Goal: Transaction & Acquisition: Book appointment/travel/reservation

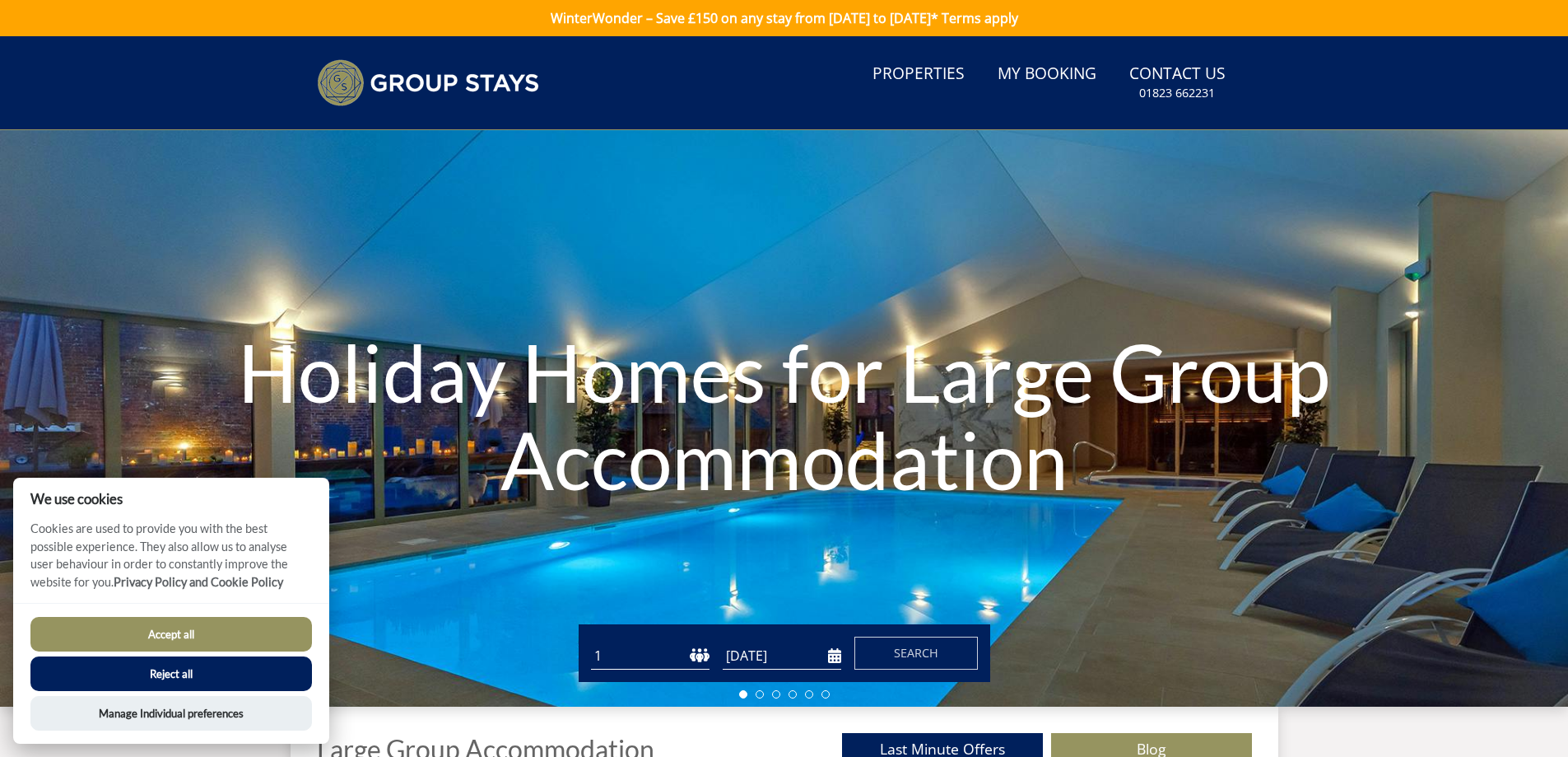
click at [264, 629] on button "Accept all" at bounding box center [171, 633] width 281 height 35
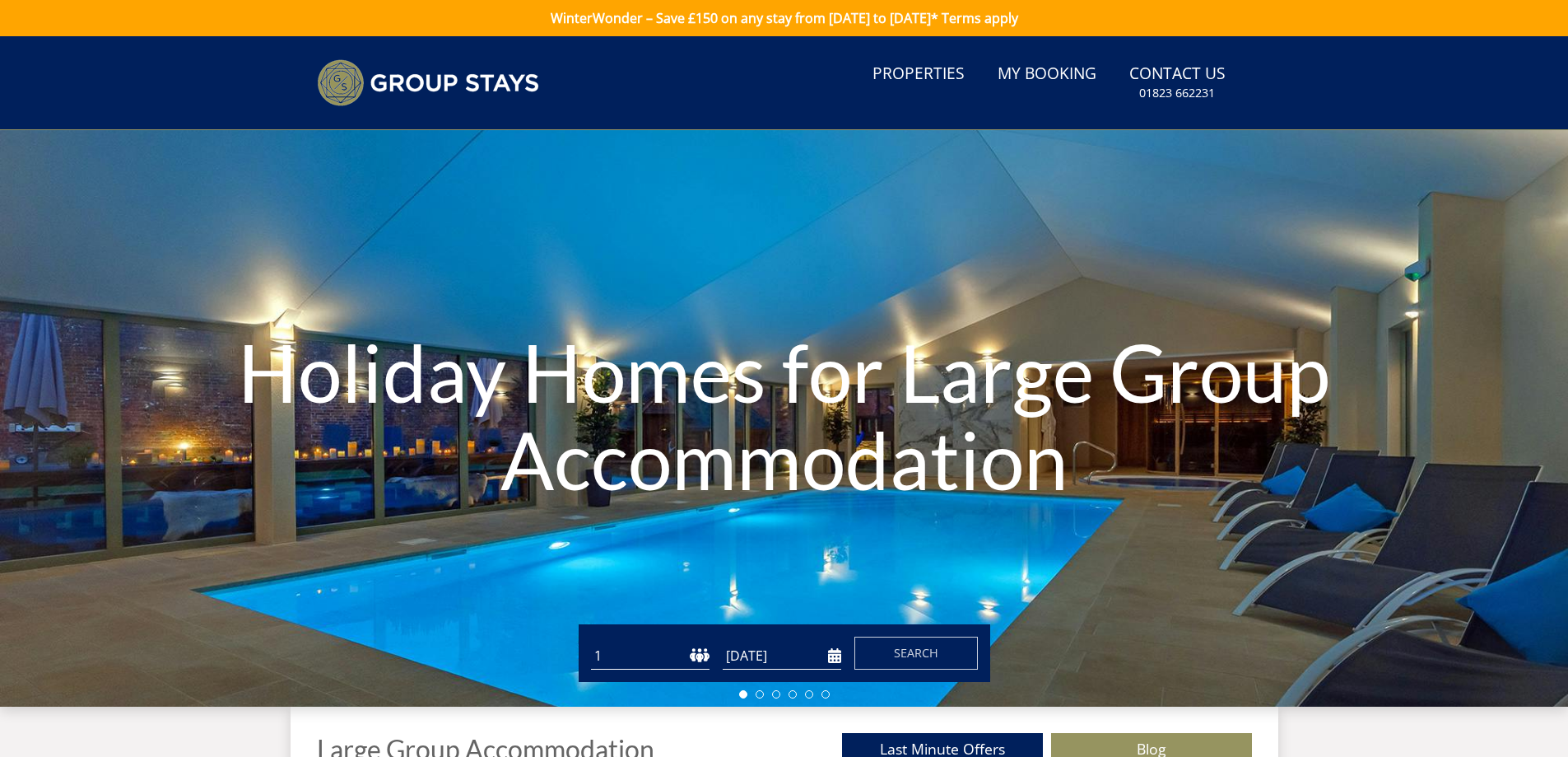
click at [644, 658] on select "1 2 3 4 5 6 7 8 9 10 11 12 13 14 15 16 17 18 19 20 21 22 23 24 25 26 27 28 29 3…" at bounding box center [650, 656] width 119 height 27
select select "22"
click at [591, 643] on select "1 2 3 4 5 6 7 8 9 10 11 12 13 14 15 16 17 18 19 20 21 22 23 24 25 26 27 28 29 3…" at bounding box center [650, 656] width 119 height 27
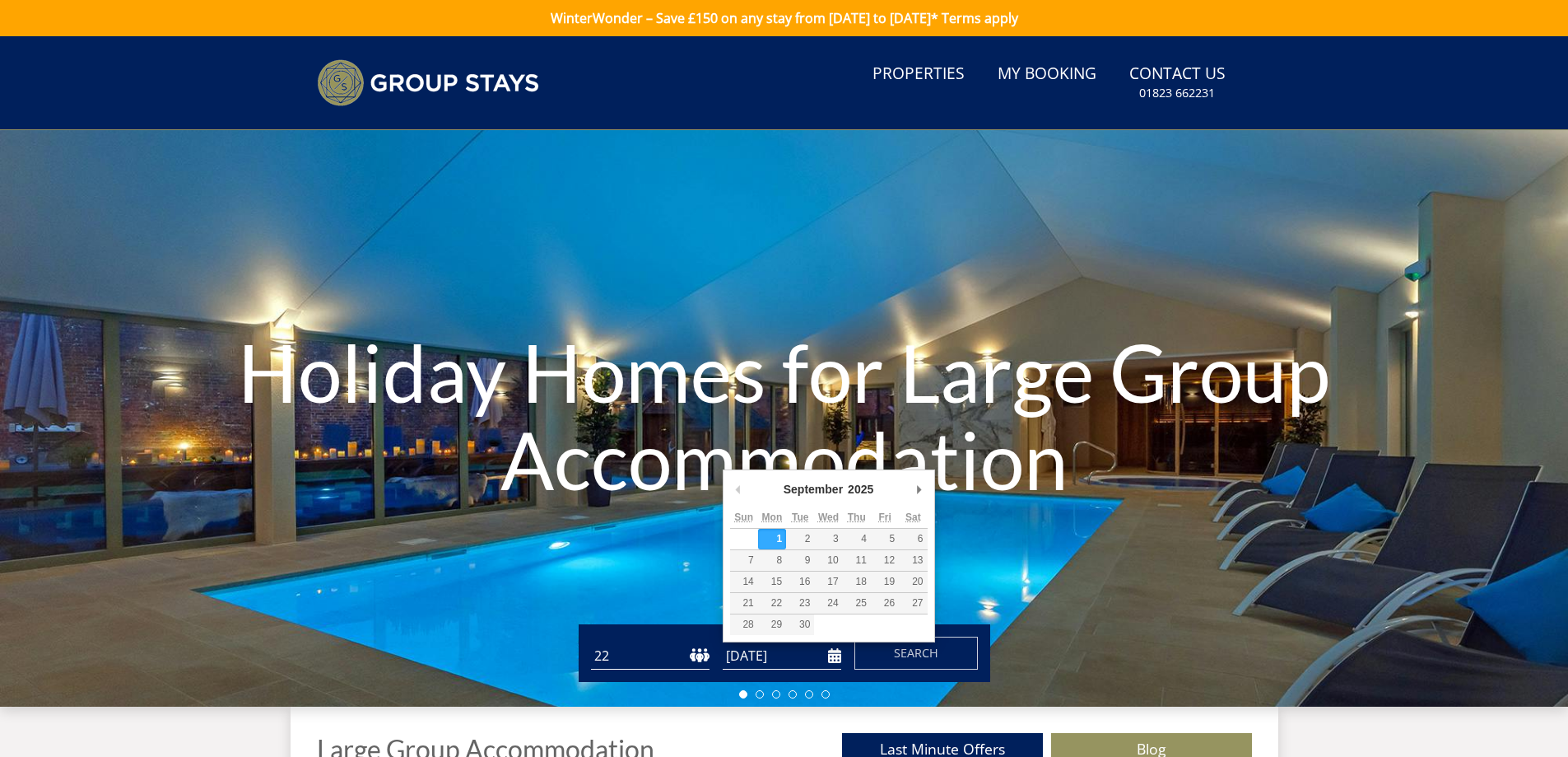
click at [827, 656] on input "[DATE]" at bounding box center [782, 656] width 119 height 27
type input "[DATE]"
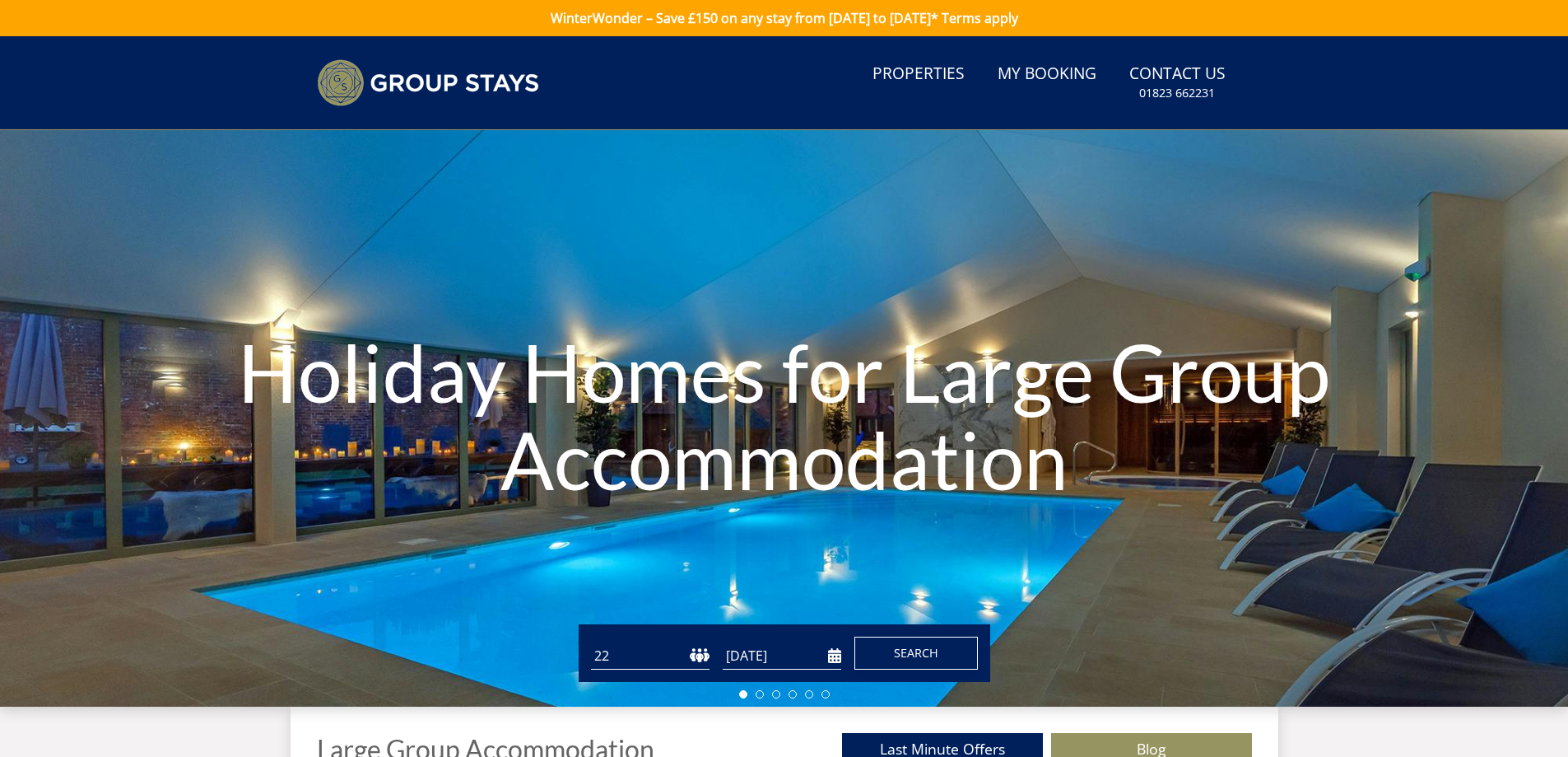
click at [940, 644] on button "Search" at bounding box center [916, 653] width 124 height 33
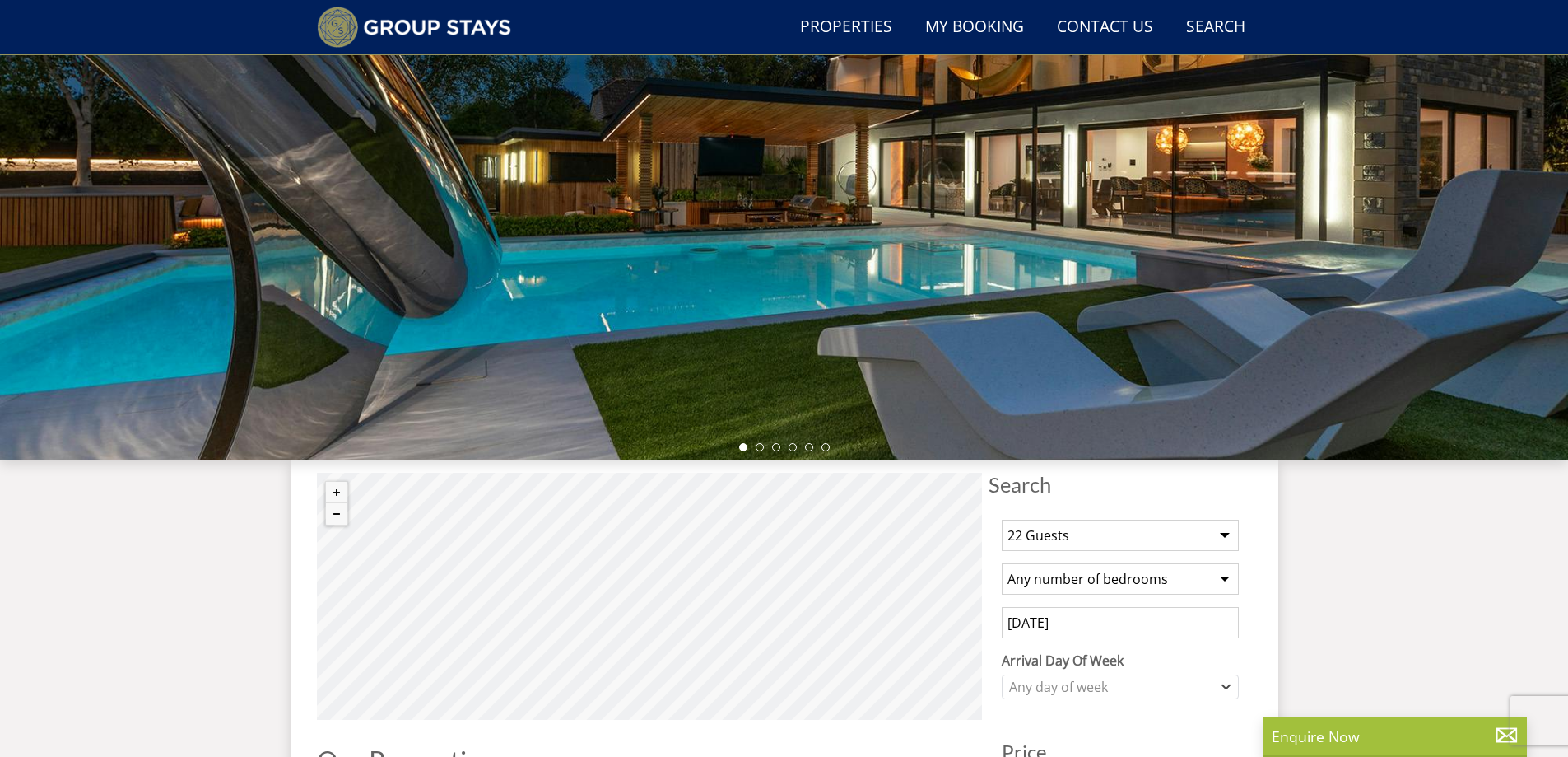
scroll to position [373, 0]
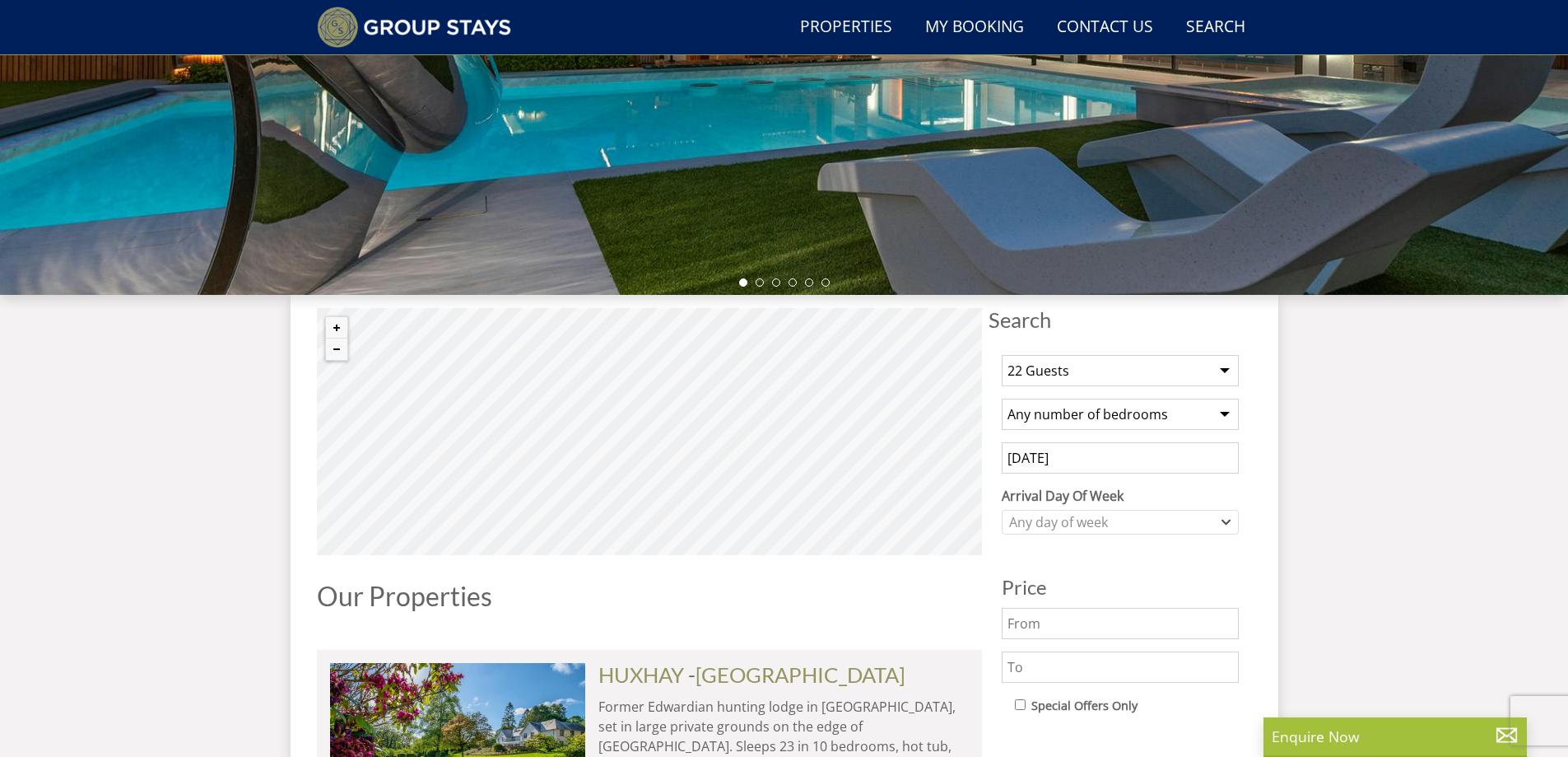
click at [1215, 409] on select "Any number of bedrooms 3 Bedrooms 4 Bedrooms 5 Bedrooms 6 Bedrooms 7 Bedrooms 8…" at bounding box center [1120, 414] width 237 height 31
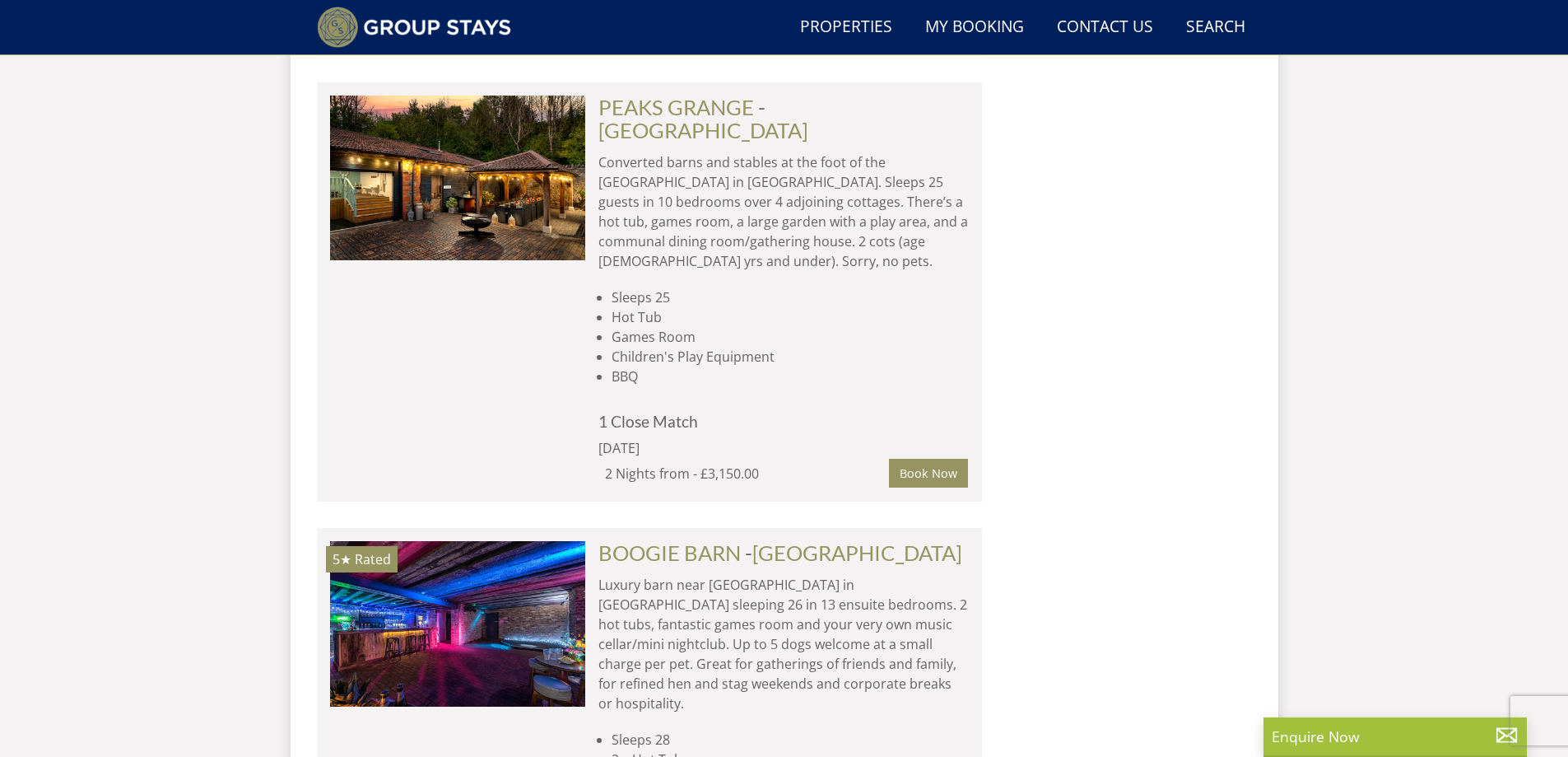
scroll to position [5725, 0]
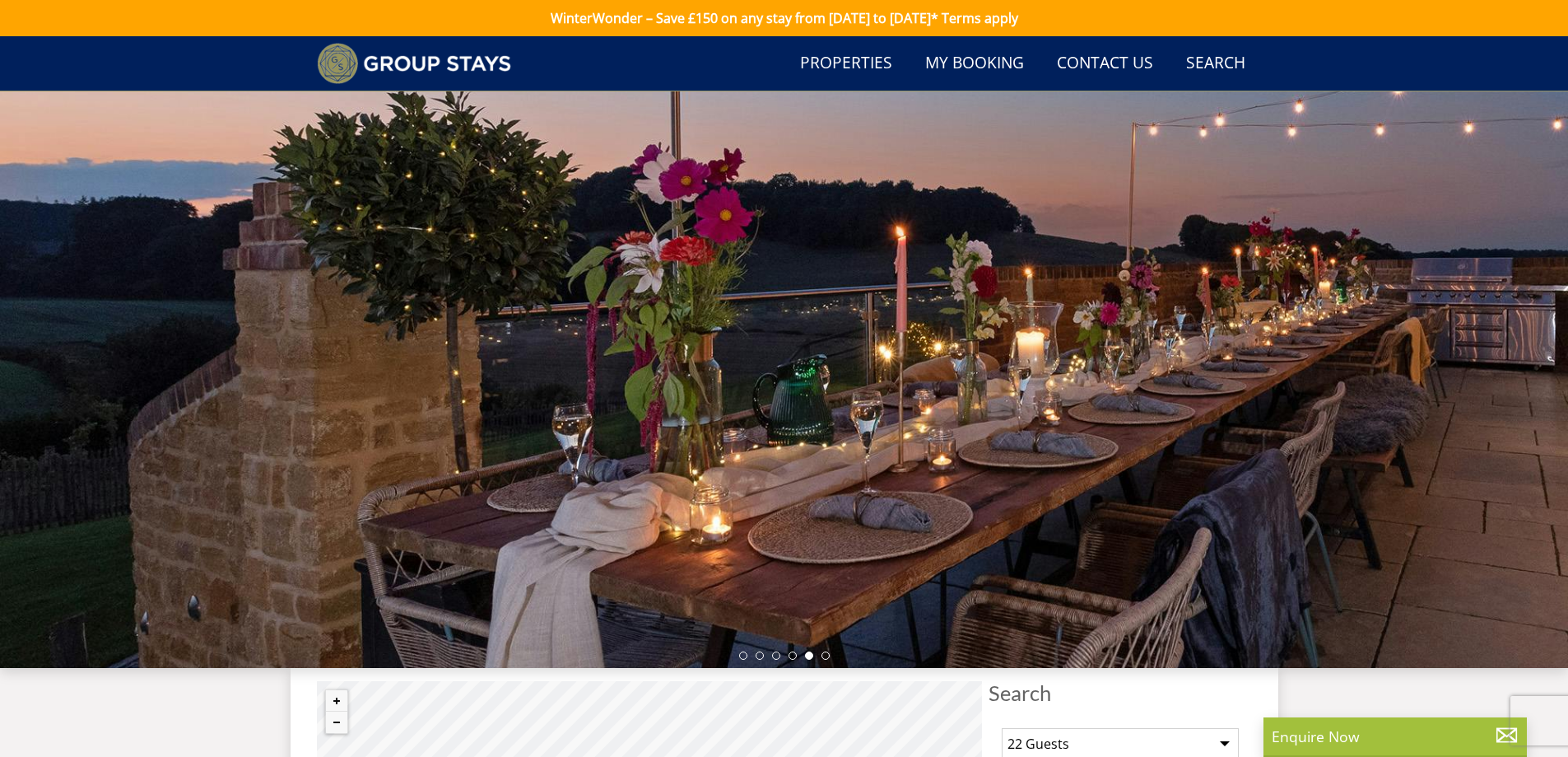
select select "22"
